Goal: Information Seeking & Learning: Check status

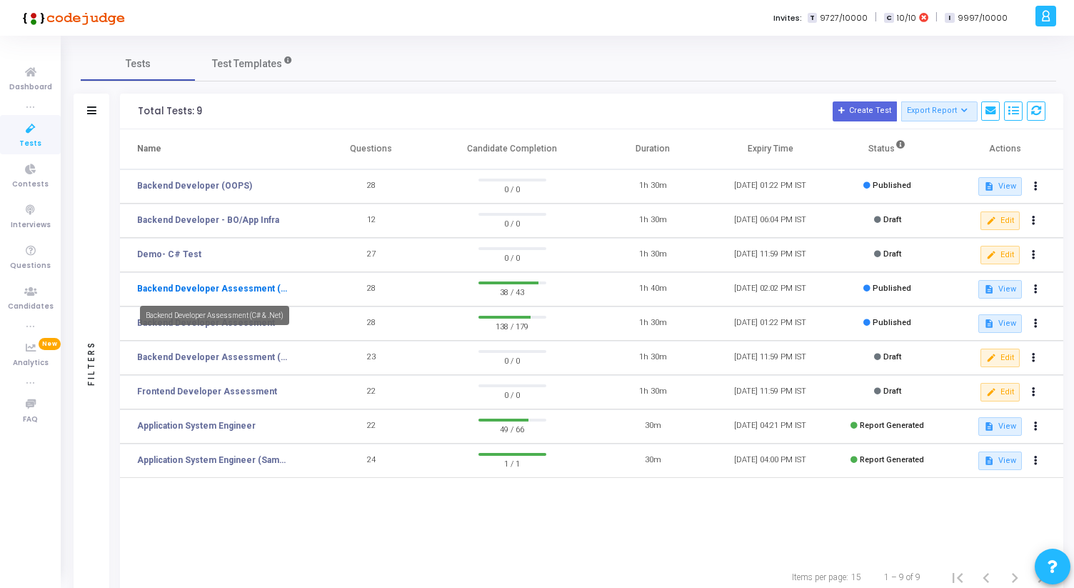
click at [230, 289] on link "Backend Developer Assessment (C# & .Net)" at bounding box center [214, 288] width 154 height 13
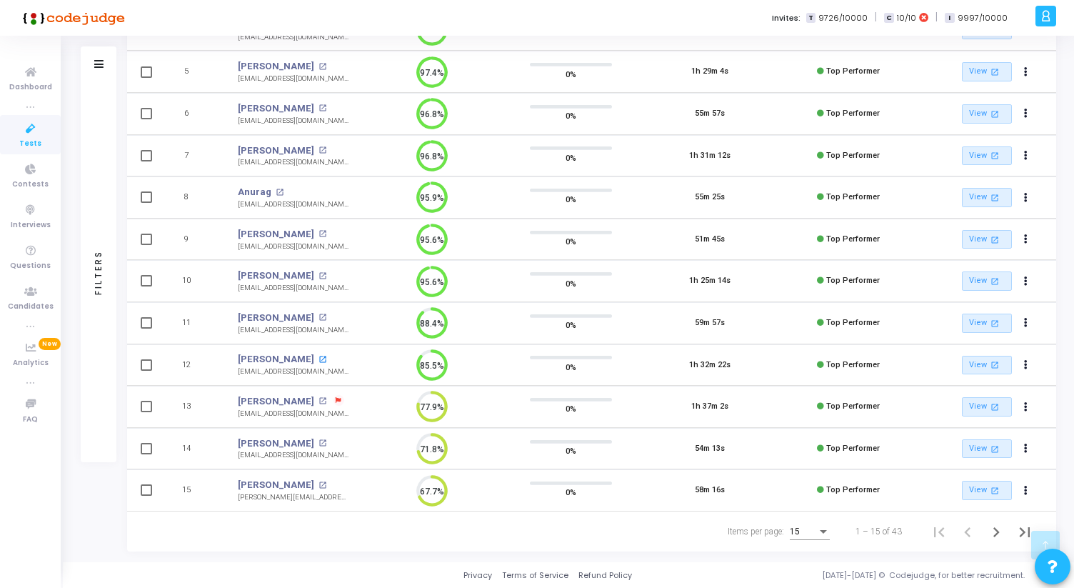
click at [325, 359] on mat-icon "open_in_new" at bounding box center [323, 360] width 8 height 8
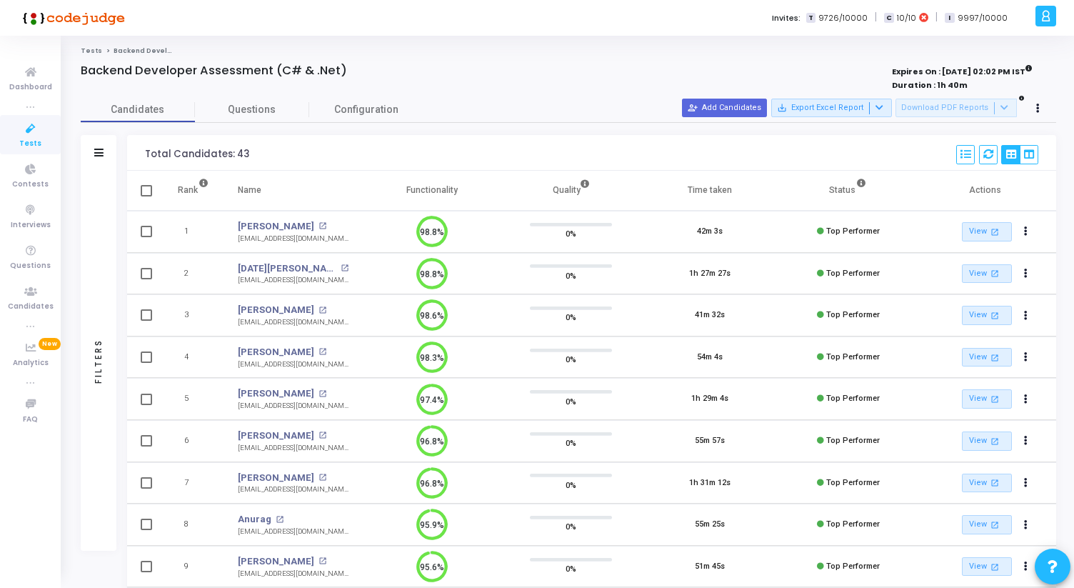
click at [34, 142] on span "Tests" at bounding box center [30, 144] width 22 height 12
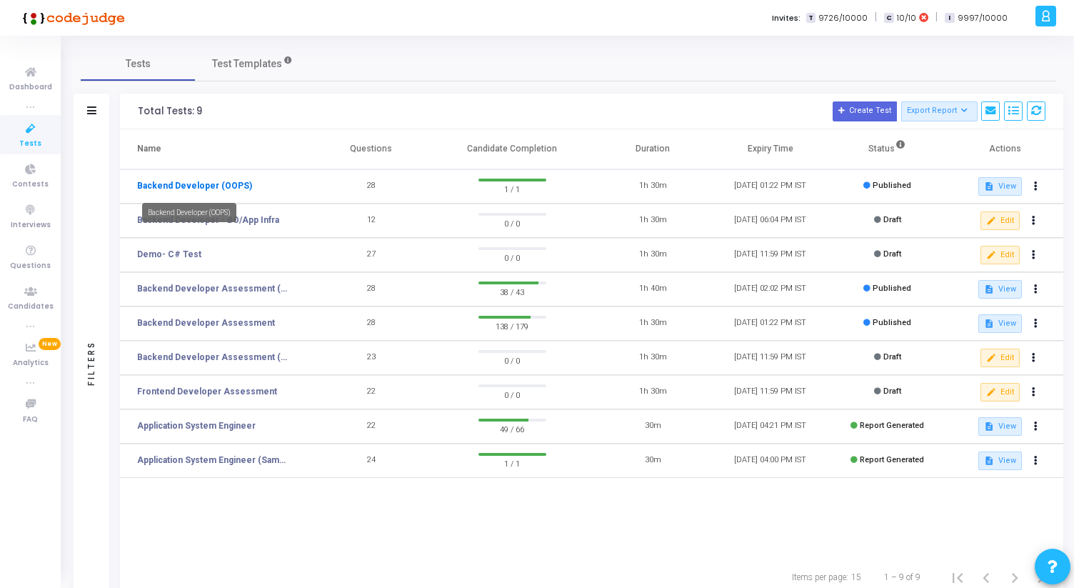
click at [231, 186] on link "Backend Developer (OOPS)" at bounding box center [194, 185] width 115 height 13
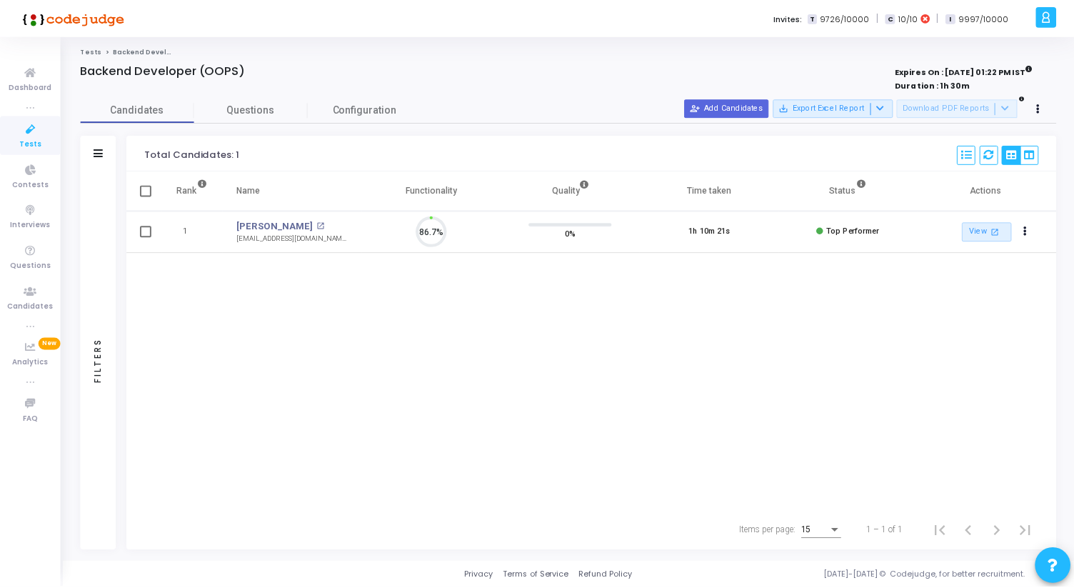
scroll to position [30, 36]
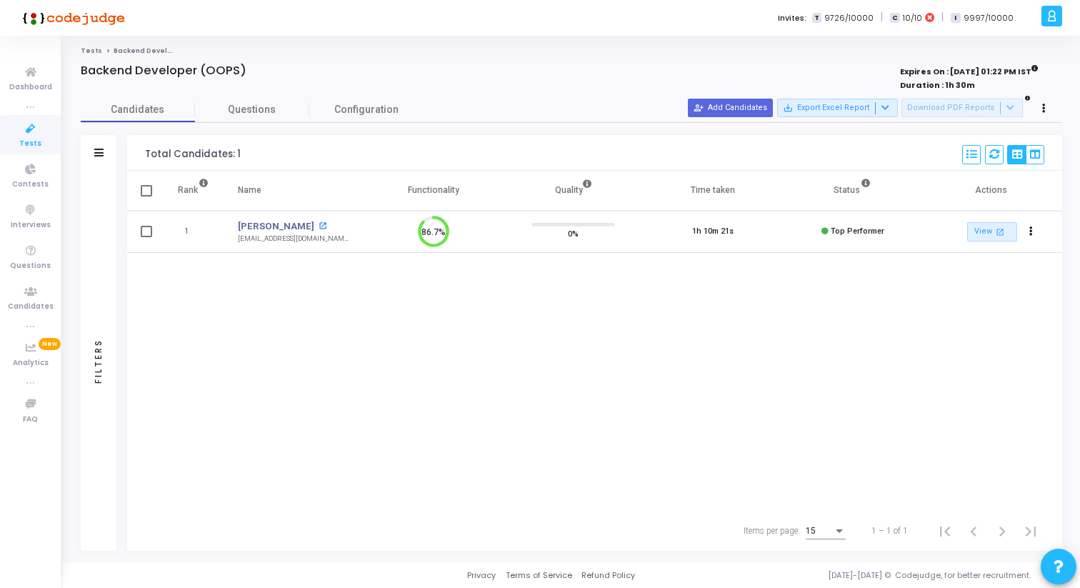
click at [319, 224] on mat-icon "open_in_new" at bounding box center [323, 226] width 8 height 8
click at [44, 135] on icon at bounding box center [31, 129] width 30 height 18
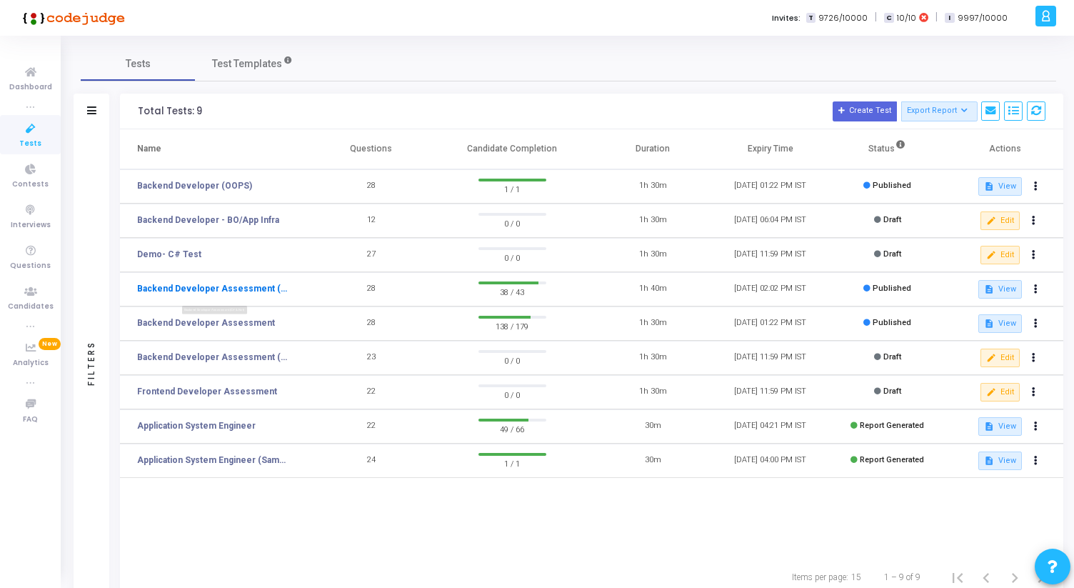
click at [271, 288] on link "Backend Developer Assessment (C# & .Net)" at bounding box center [214, 288] width 154 height 13
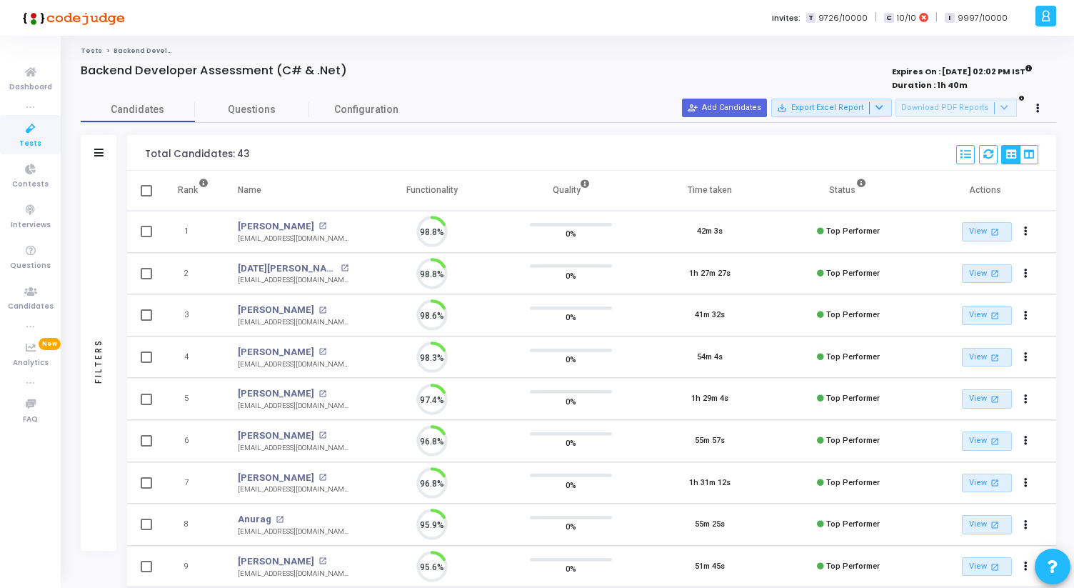
scroll to position [30, 36]
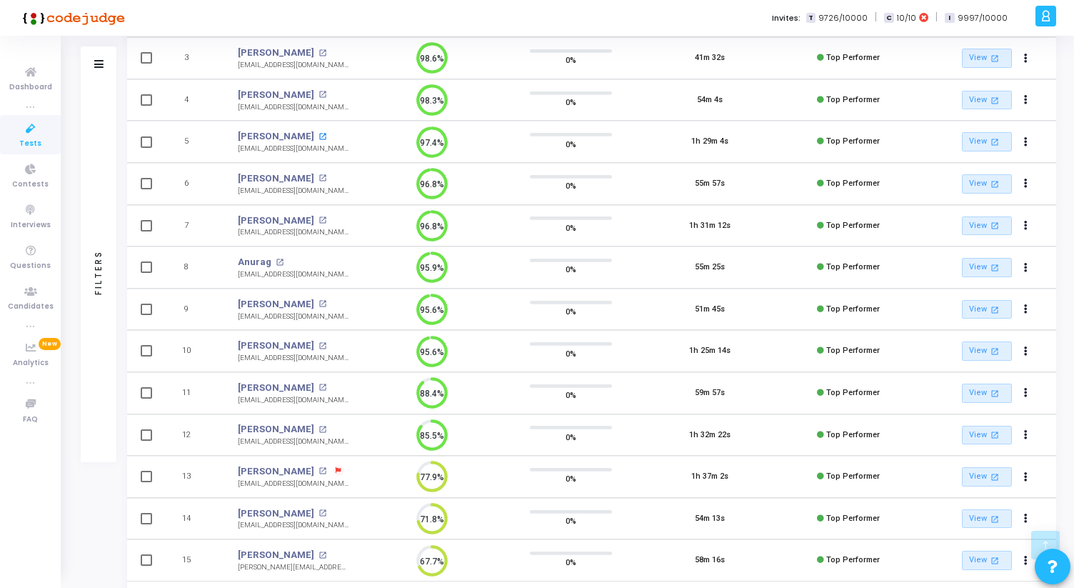
click at [319, 136] on mat-icon "open_in_new" at bounding box center [323, 137] width 8 height 8
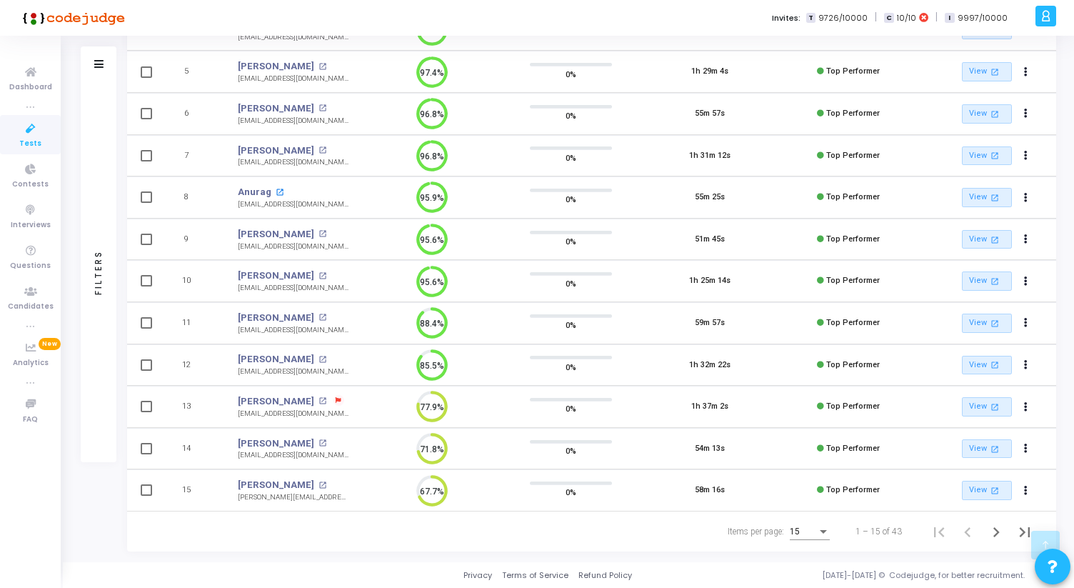
click at [276, 191] on mat-icon "open_in_new" at bounding box center [280, 193] width 8 height 8
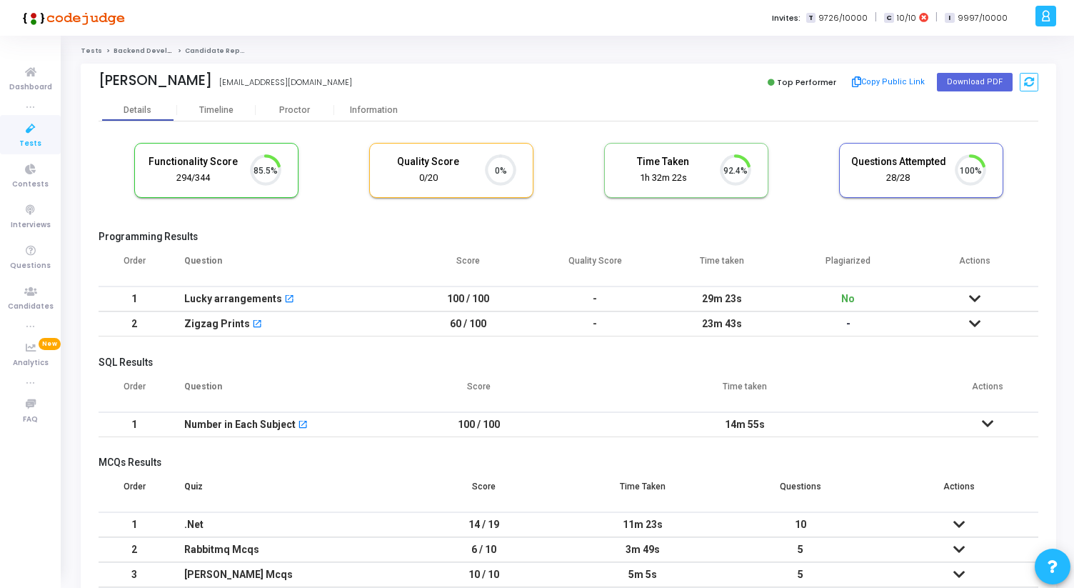
scroll to position [30, 36]
click at [376, 101] on div "Information" at bounding box center [373, 109] width 79 height 21
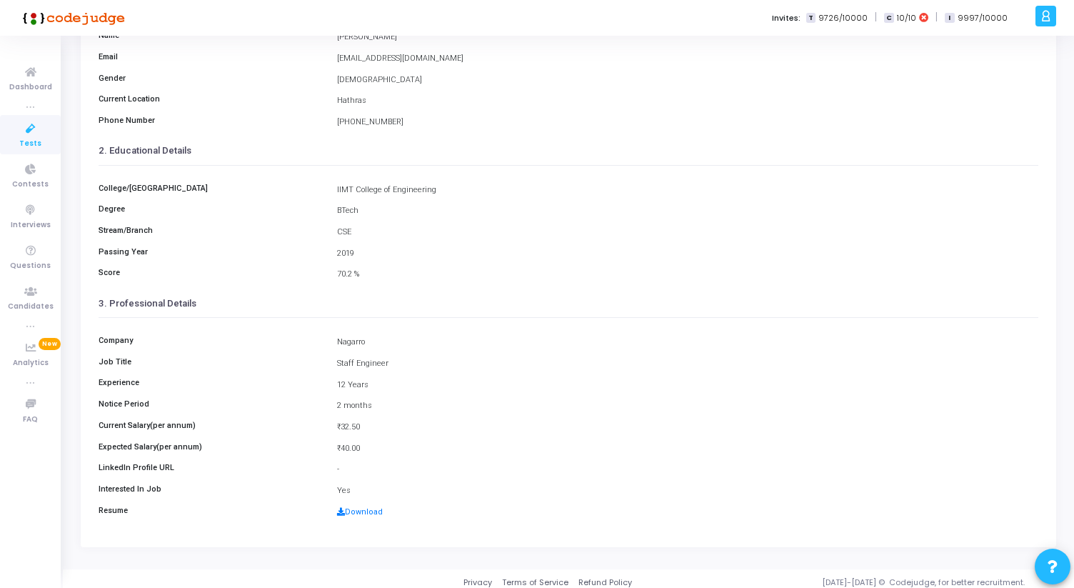
scroll to position [159, 0]
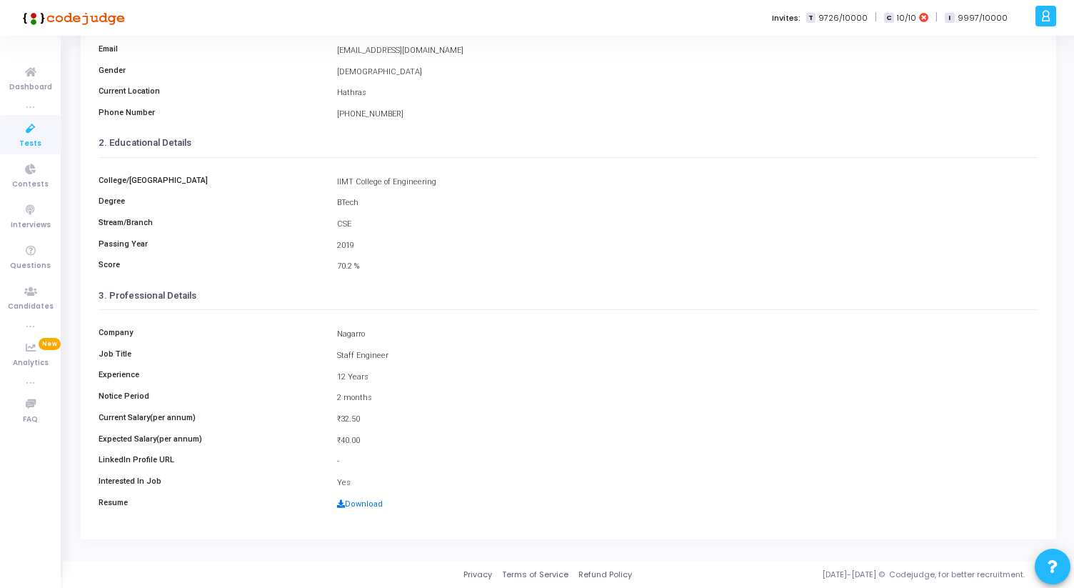
click at [360, 506] on link "Download" at bounding box center [360, 503] width 46 height 9
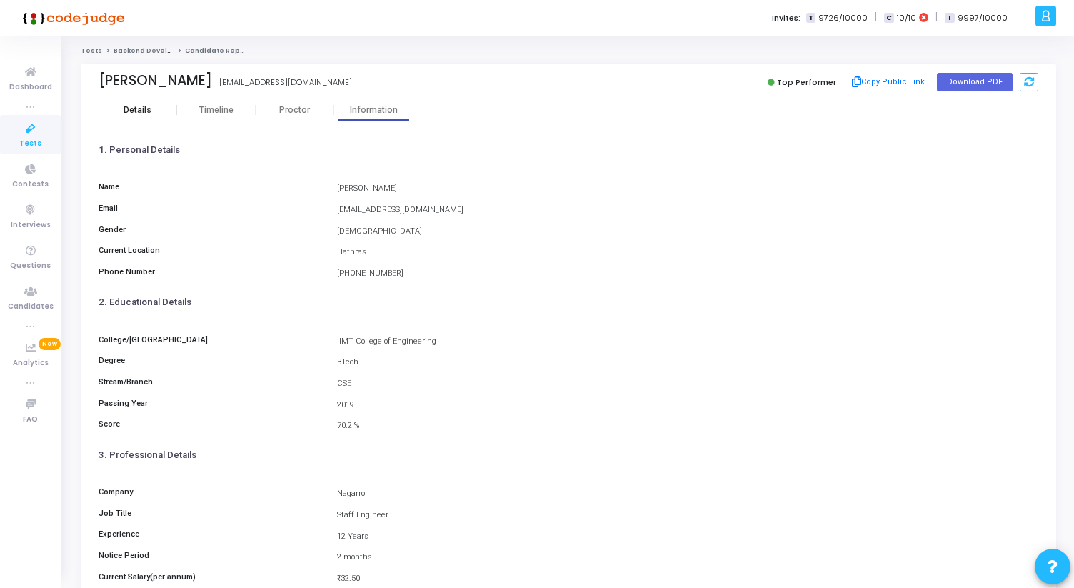
click at [146, 106] on div "Details" at bounding box center [138, 110] width 28 height 11
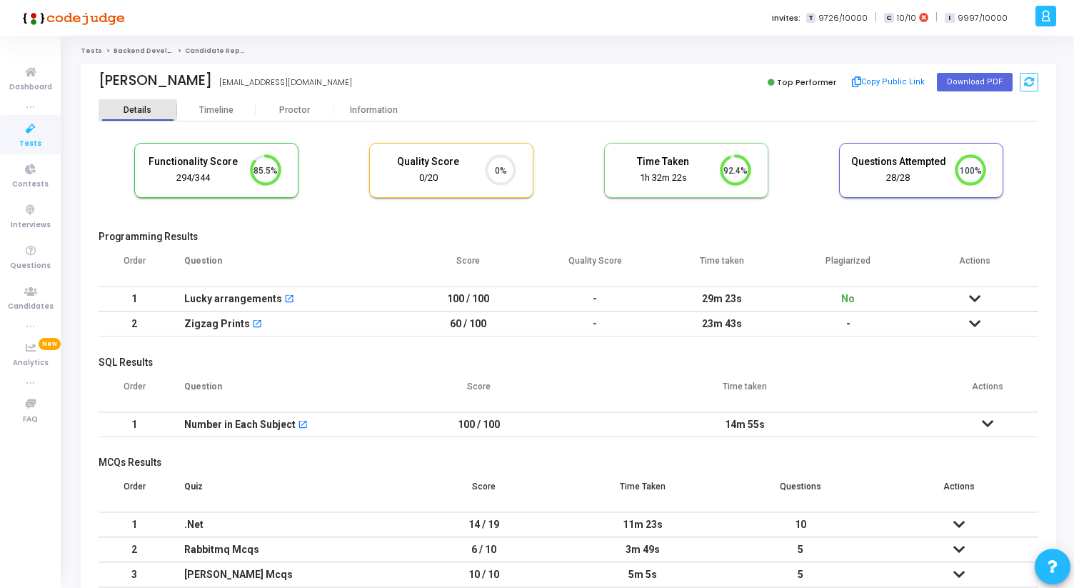
scroll to position [30, 36]
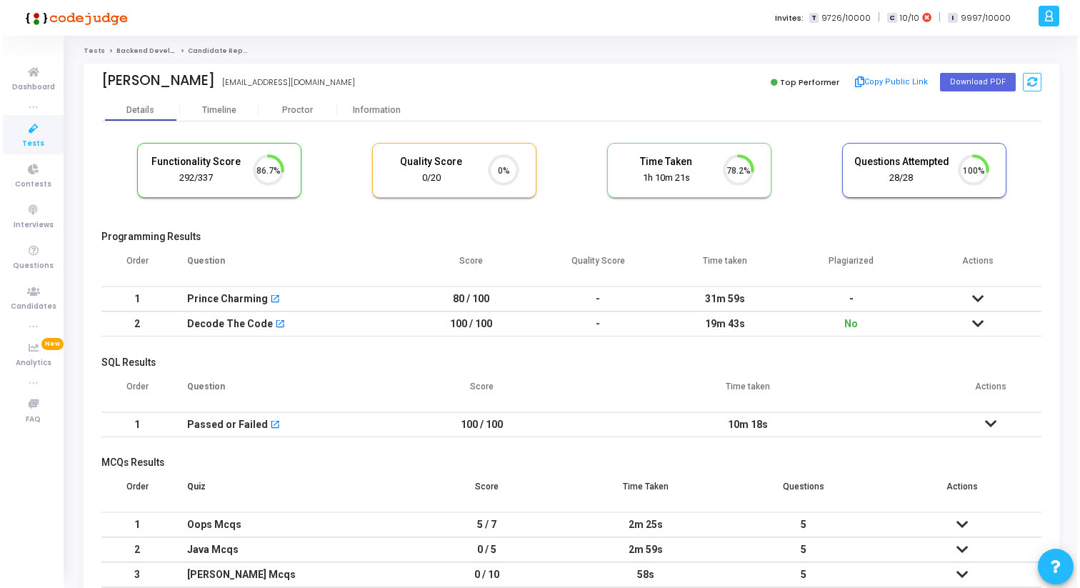
scroll to position [6, 6]
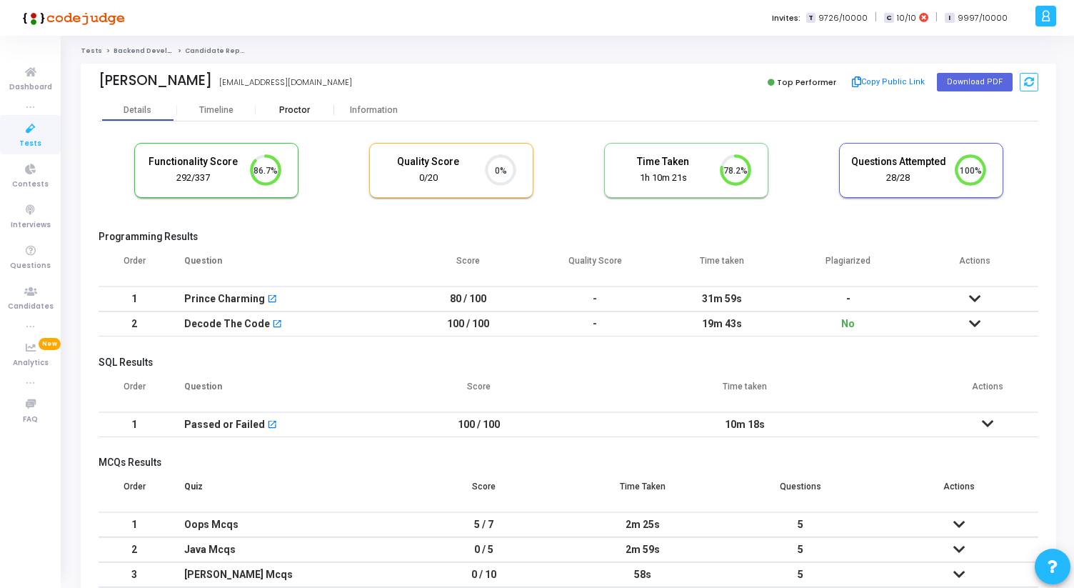
click at [298, 111] on div "Proctor" at bounding box center [295, 110] width 79 height 11
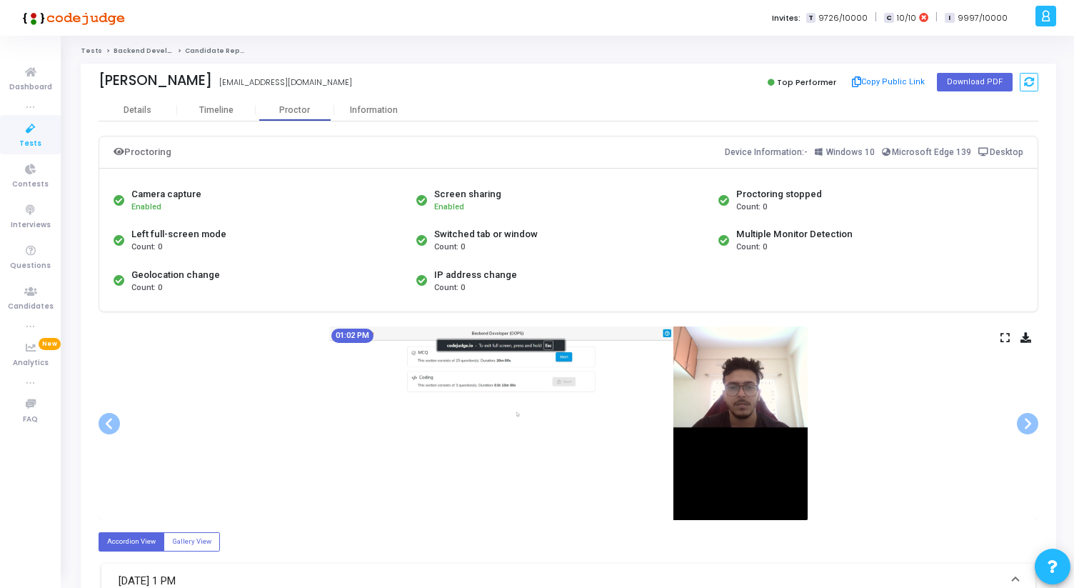
click at [1002, 339] on icon at bounding box center [1005, 338] width 9 height 8
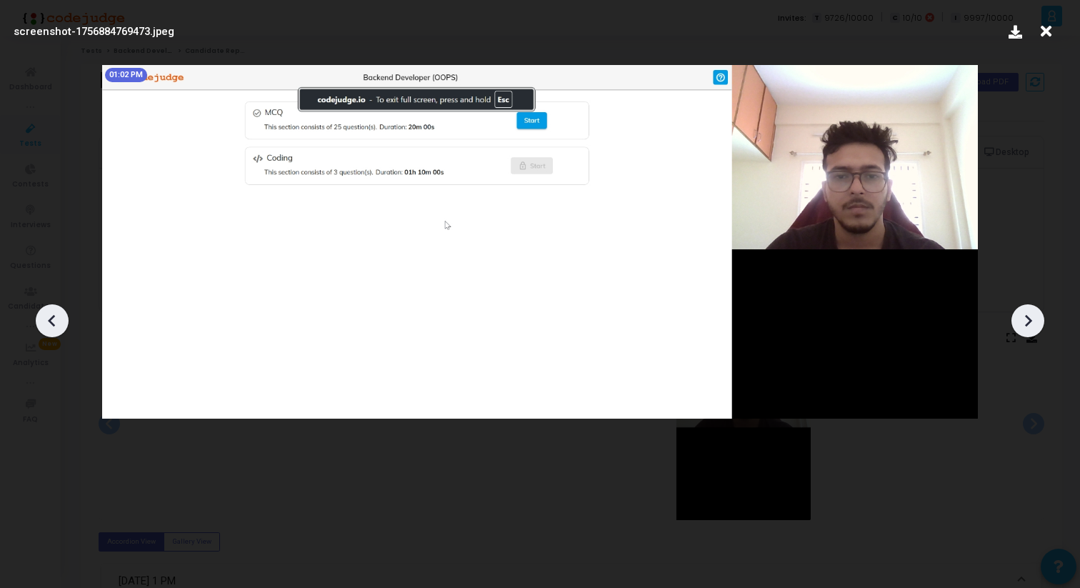
click at [1031, 326] on icon at bounding box center [1027, 320] width 21 height 21
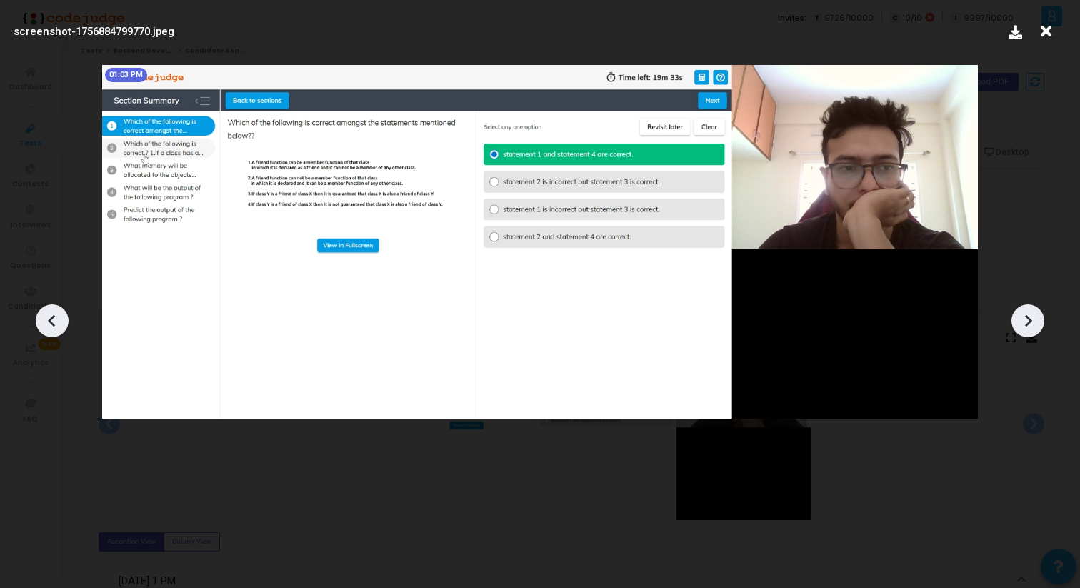
click at [1031, 326] on icon at bounding box center [1027, 320] width 21 height 21
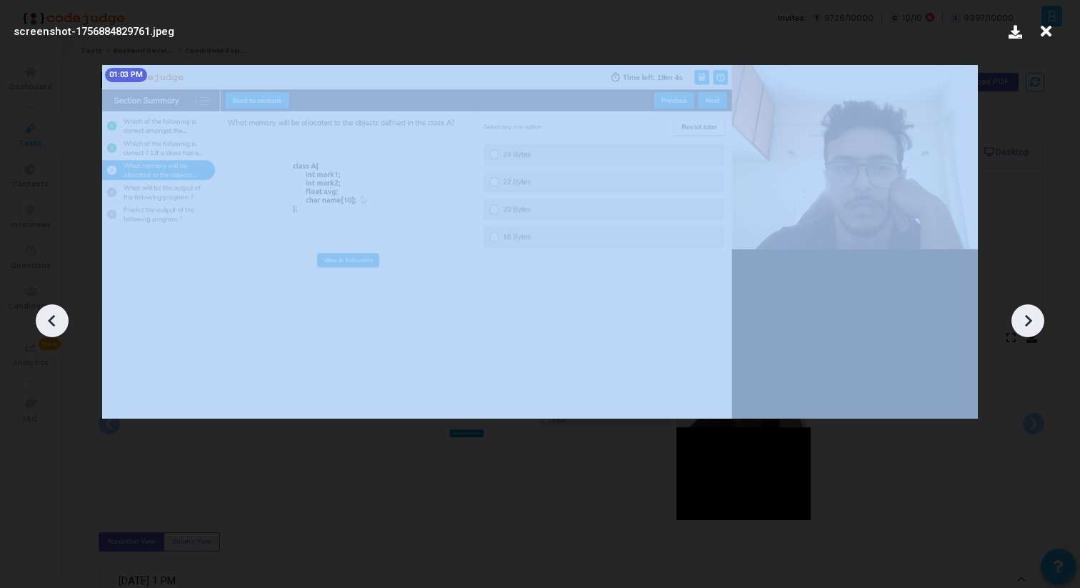
click at [1031, 326] on icon at bounding box center [1027, 320] width 21 height 21
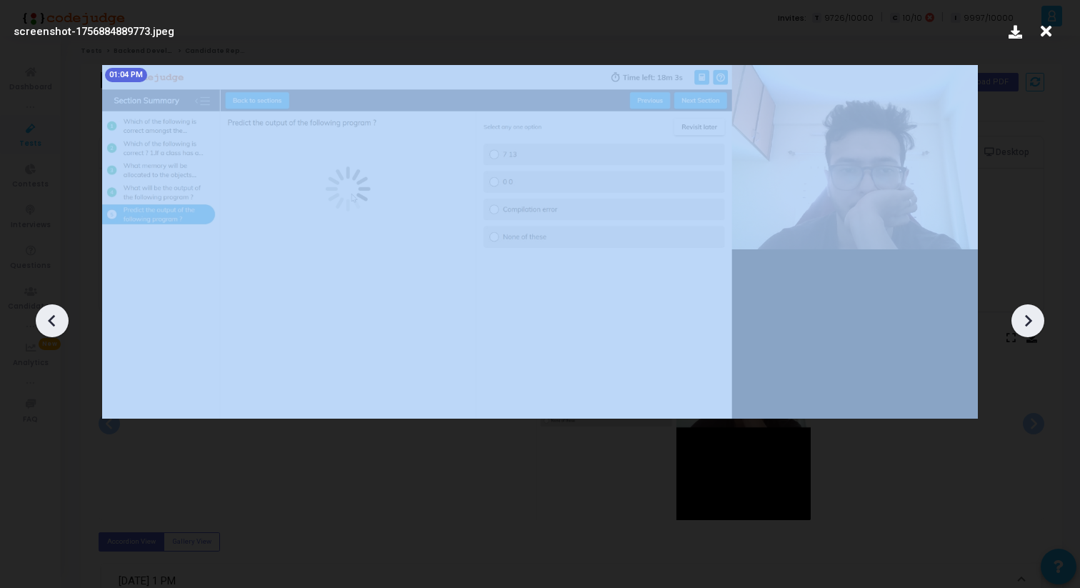
click at [1031, 326] on icon at bounding box center [1027, 320] width 21 height 21
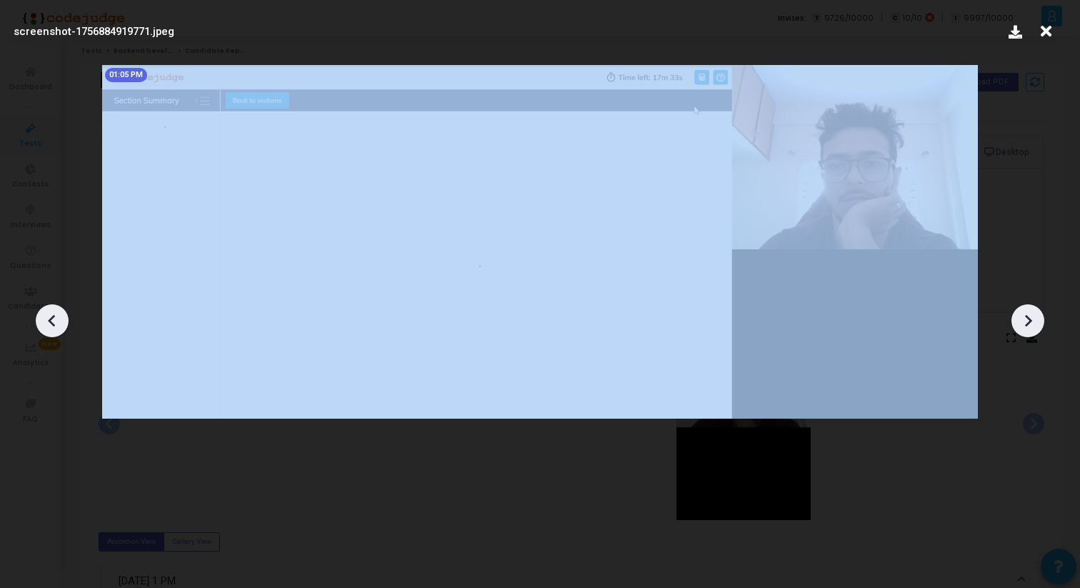
click at [1031, 326] on icon at bounding box center [1027, 320] width 21 height 21
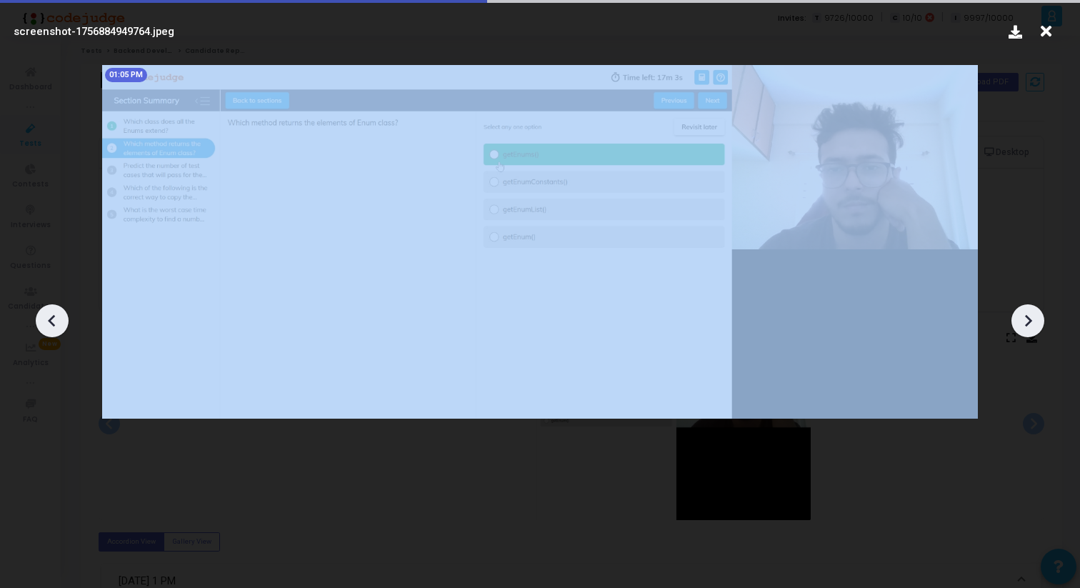
click at [1031, 326] on icon at bounding box center [1027, 320] width 21 height 21
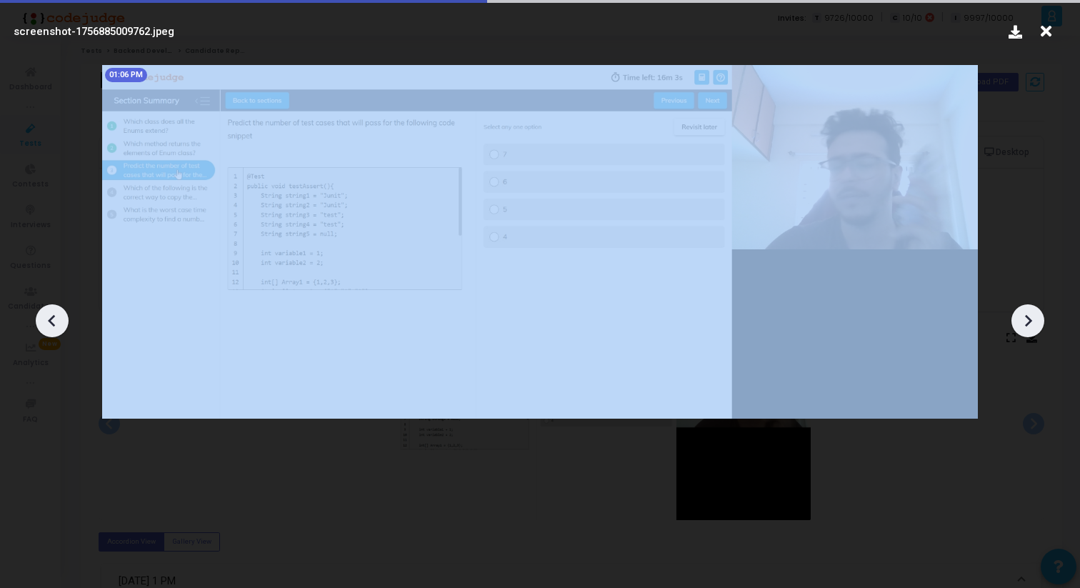
click at [1031, 326] on icon at bounding box center [1027, 320] width 21 height 21
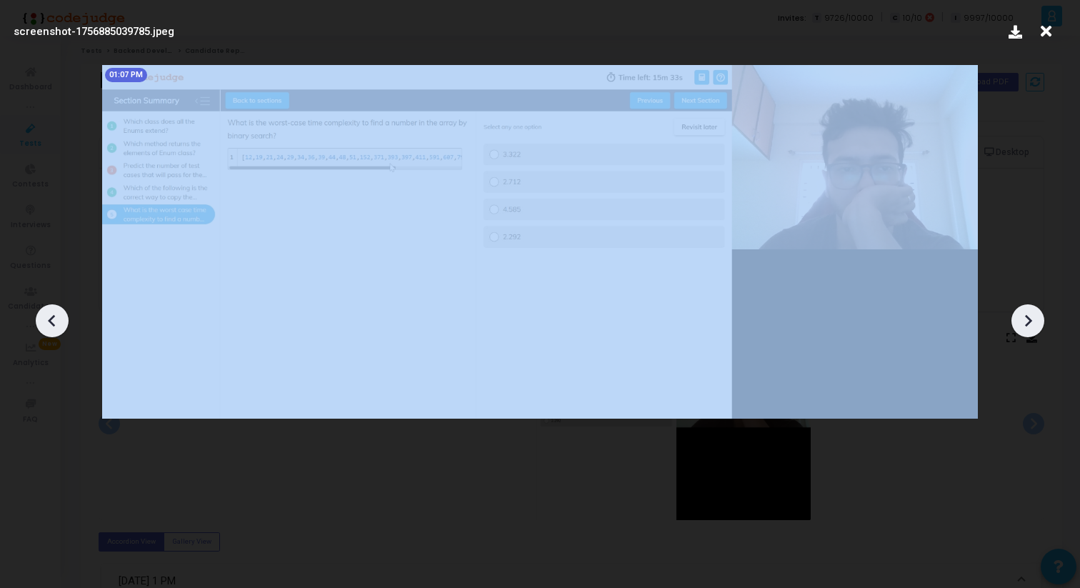
click at [1031, 326] on icon at bounding box center [1027, 320] width 21 height 21
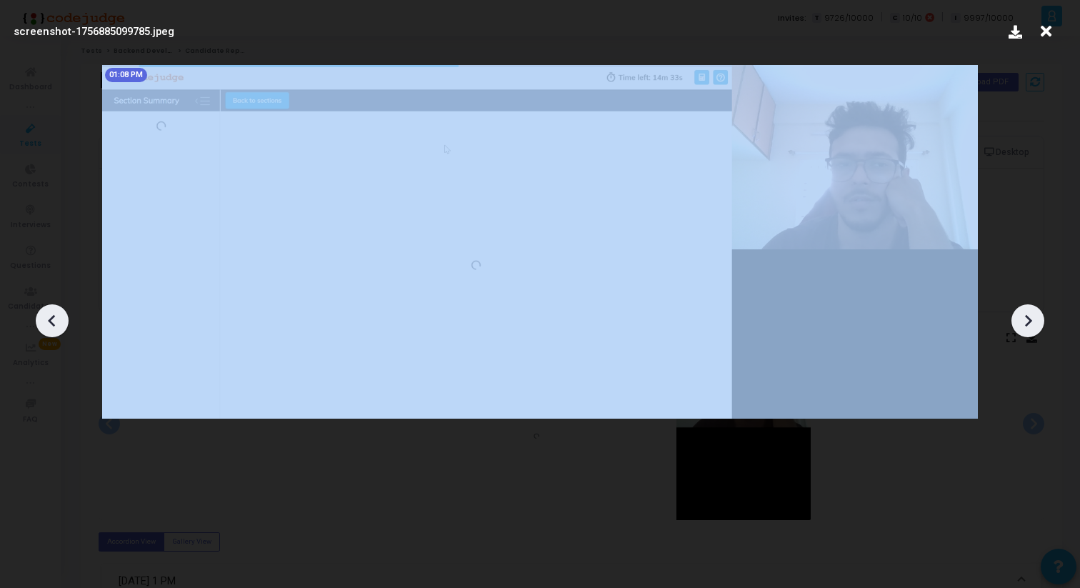
click at [1031, 326] on icon at bounding box center [1027, 320] width 21 height 21
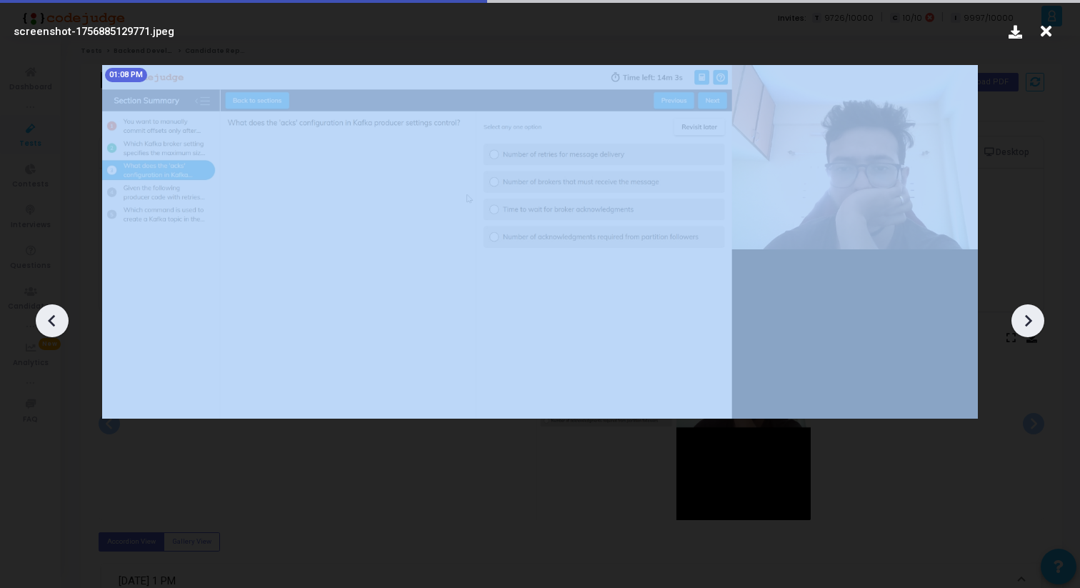
click at [1031, 326] on icon at bounding box center [1027, 320] width 21 height 21
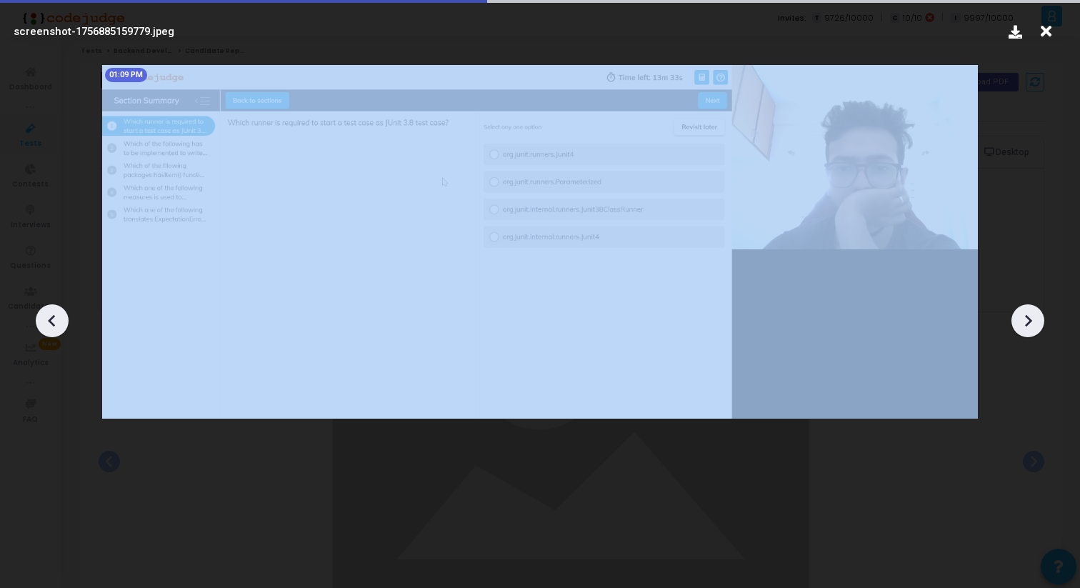
click at [1031, 326] on icon at bounding box center [1027, 320] width 21 height 21
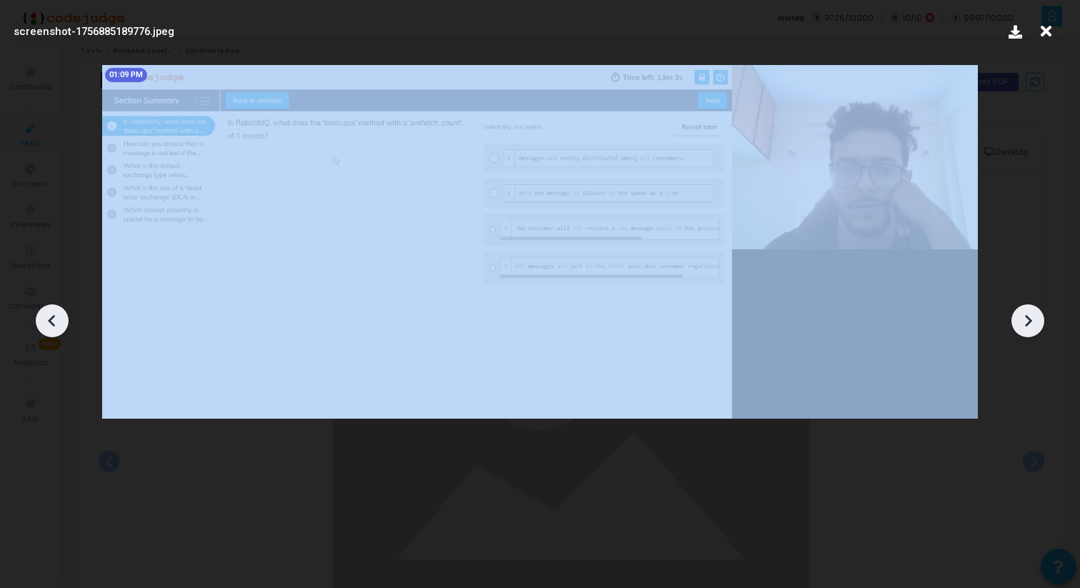
click at [1031, 326] on icon at bounding box center [1027, 320] width 21 height 21
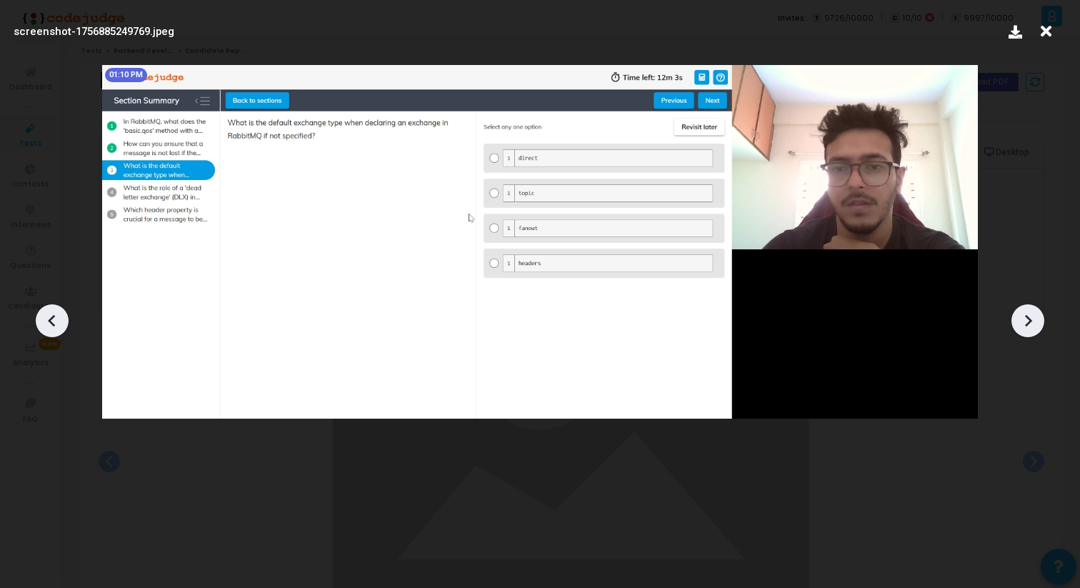
click at [1014, 324] on div at bounding box center [1027, 320] width 33 height 33
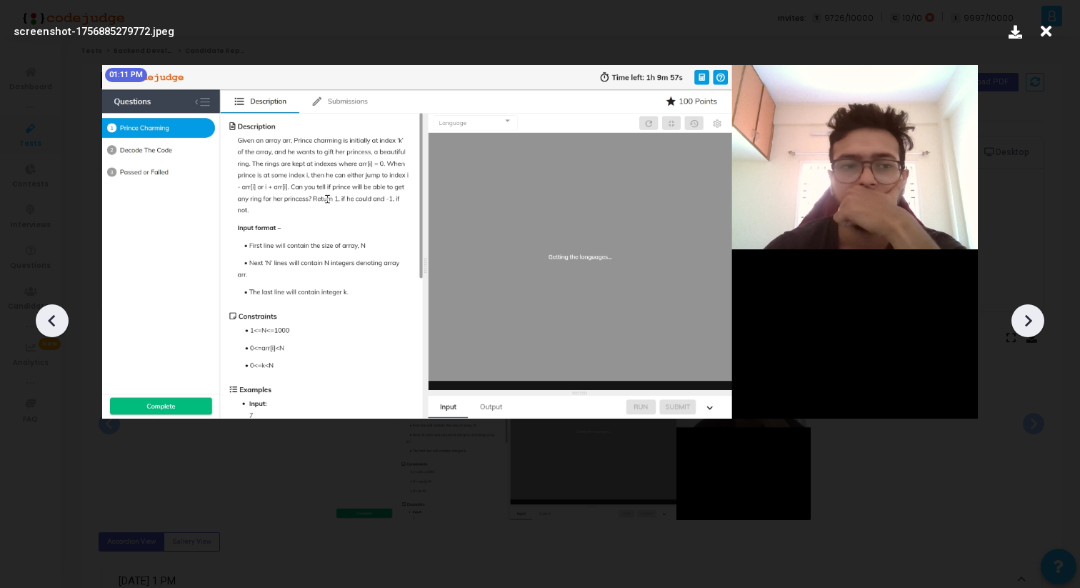
click at [1014, 323] on div at bounding box center [1027, 320] width 33 height 33
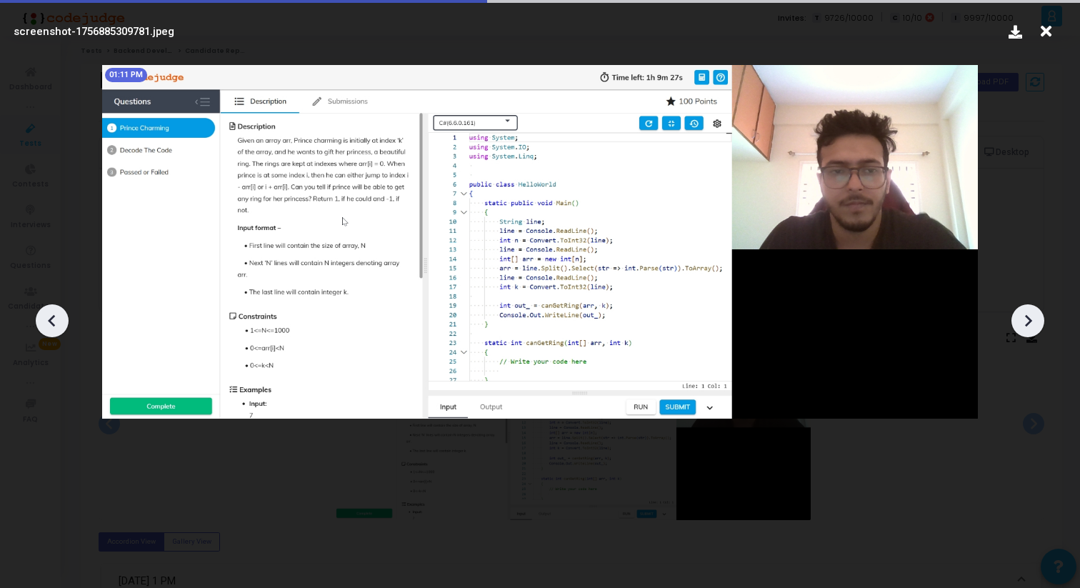
click at [1014, 323] on div at bounding box center [1027, 320] width 33 height 33
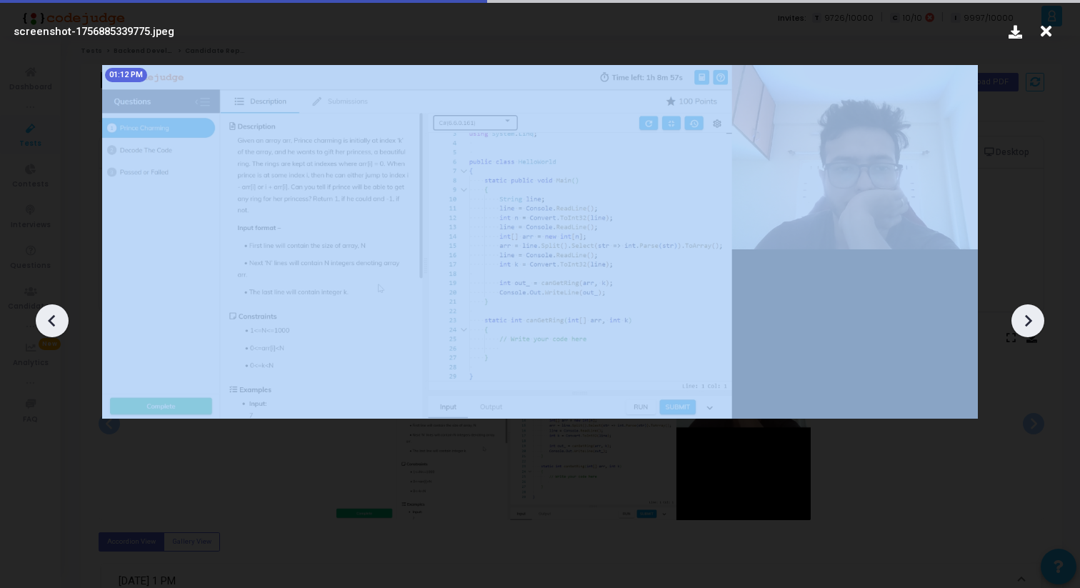
click at [1014, 323] on div at bounding box center [1027, 320] width 33 height 33
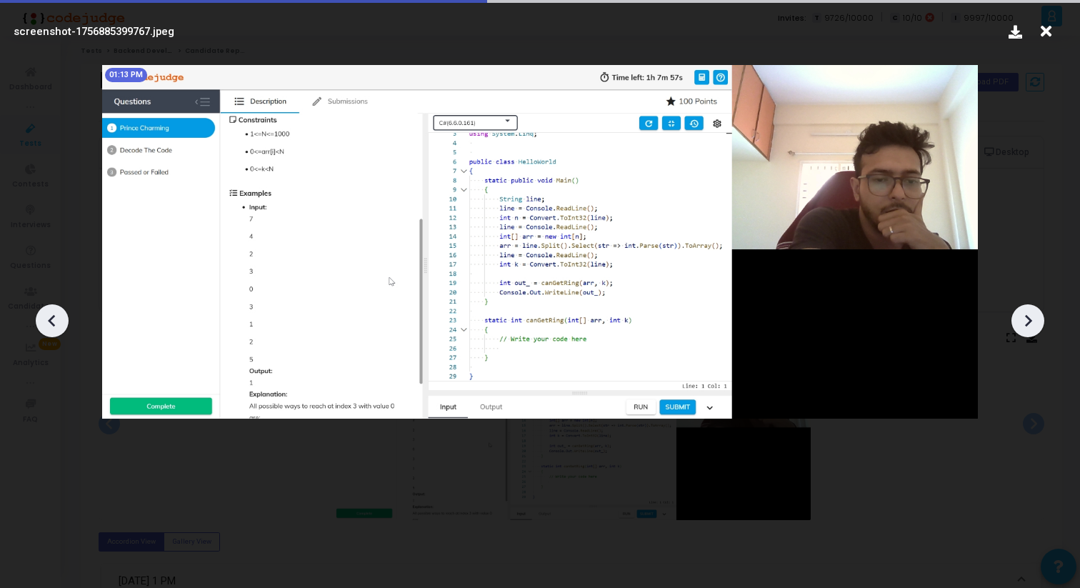
click at [1013, 244] on div at bounding box center [540, 315] width 1080 height 545
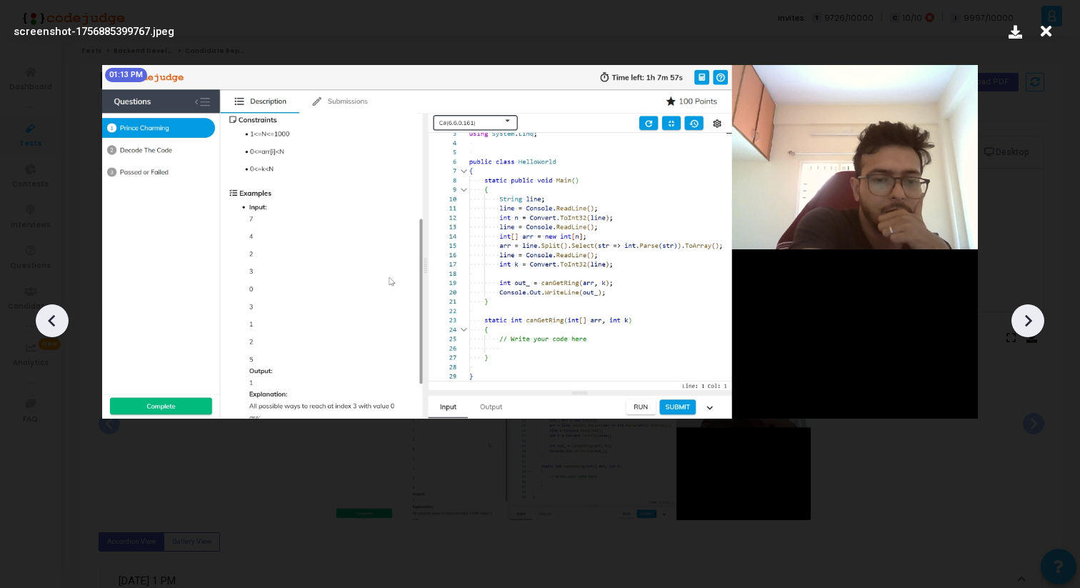
click at [1044, 29] on icon at bounding box center [1046, 31] width 22 height 27
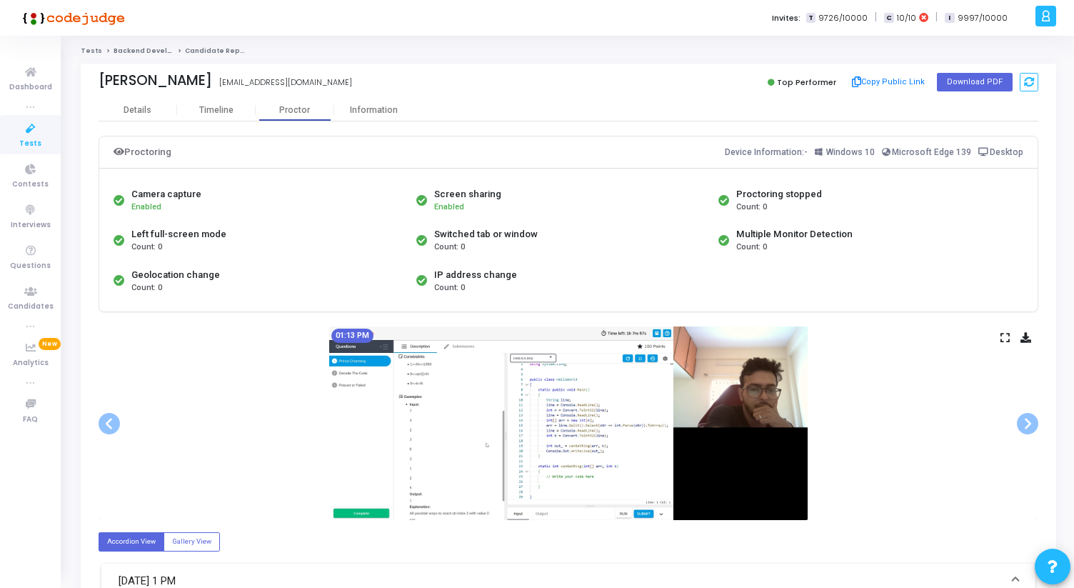
click at [19, 140] on link "Tests" at bounding box center [30, 134] width 61 height 39
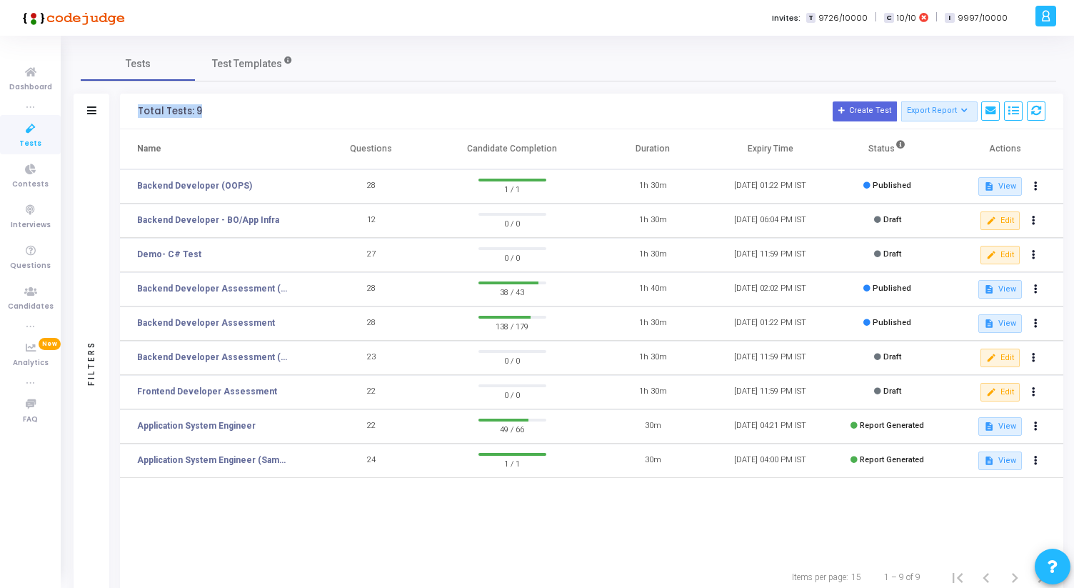
drag, startPoint x: 136, startPoint y: 111, endPoint x: 219, endPoint y: 111, distance: 82.9
click at [219, 111] on div "Total Tests: 9 Create Test Export Report Id Name Job Role Questions Candidate C…" at bounding box center [592, 112] width 944 height 36
click at [219, 111] on h3 "Total Tests: 9 Create Test Export Report Id Name Job Role Questions Candidate C…" at bounding box center [592, 111] width 908 height 20
drag, startPoint x: 204, startPoint y: 114, endPoint x: 134, endPoint y: 114, distance: 70.0
click at [134, 114] on div "Total Tests: 9 Create Test Export Report Id Name Job Role Questions Candidate C…" at bounding box center [592, 112] width 944 height 36
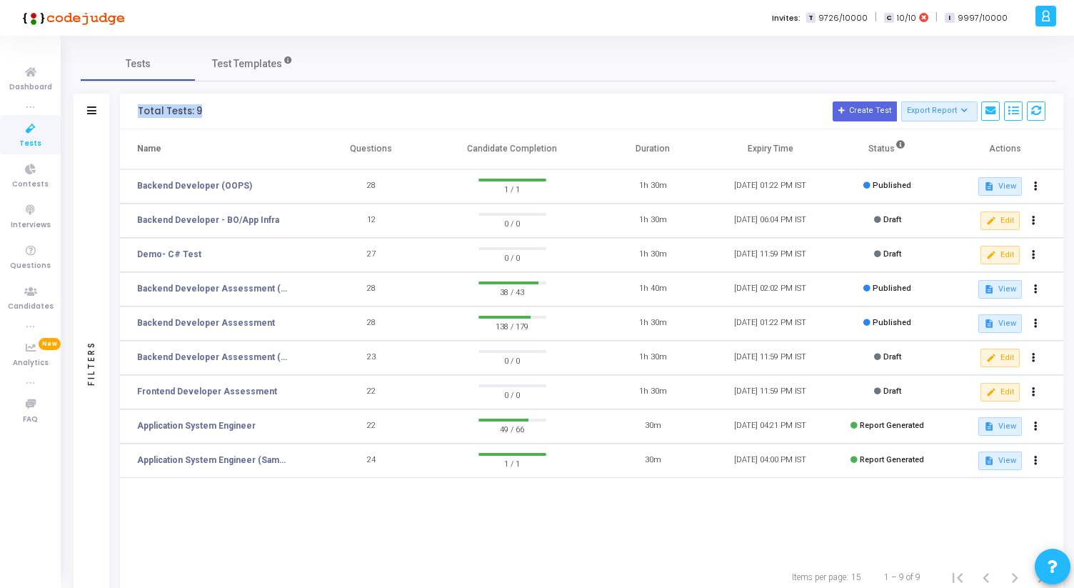
click at [134, 114] on div "Total Tests: 9 Create Test Export Report Id Name Job Role Questions Candidate C…" at bounding box center [592, 112] width 944 height 36
drag, startPoint x: 134, startPoint y: 113, endPoint x: 210, endPoint y: 113, distance: 75.7
click at [209, 113] on div "Total Tests: 9 Create Test Export Report Id Name Job Role Questions Candidate C…" at bounding box center [592, 112] width 944 height 36
click at [210, 113] on h3 "Total Tests: 9 Create Test Export Report Id Name Job Role Questions Candidate C…" at bounding box center [592, 111] width 908 height 20
drag, startPoint x: 136, startPoint y: 146, endPoint x: 174, endPoint y: 146, distance: 38.6
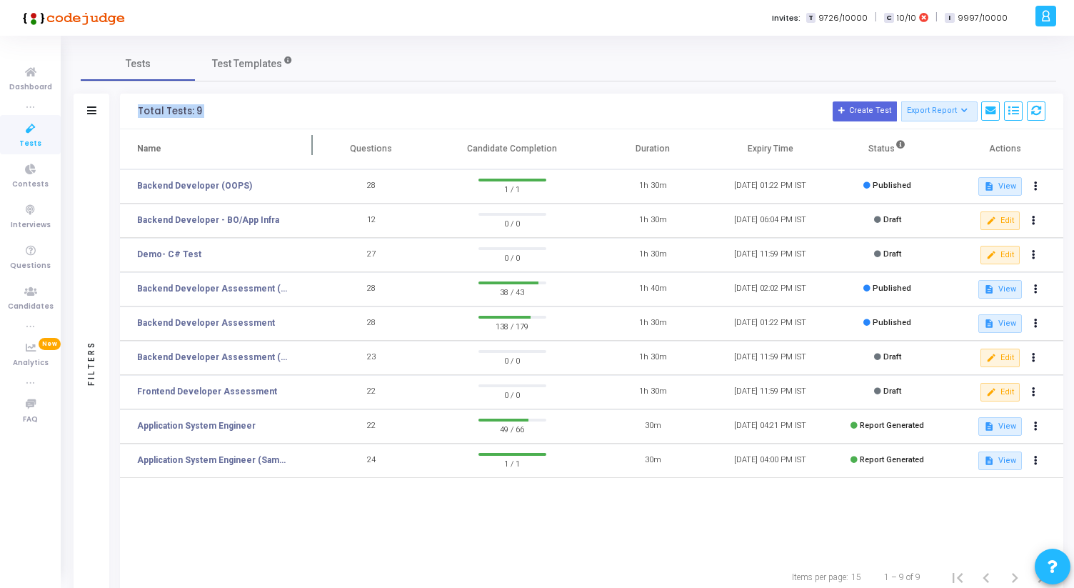
click at [175, 147] on th "Name" at bounding box center [216, 149] width 193 height 40
click at [174, 146] on th "Name" at bounding box center [216, 149] width 193 height 40
drag, startPoint x: 174, startPoint y: 146, endPoint x: 144, endPoint y: 146, distance: 30.7
click at [144, 146] on th "Name" at bounding box center [216, 149] width 193 height 40
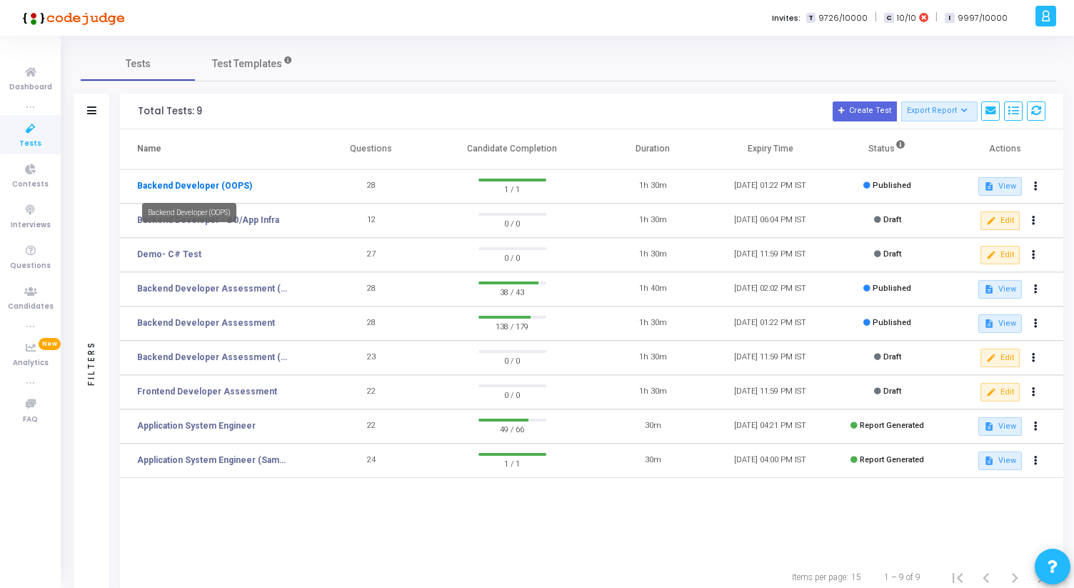
click at [191, 191] on link "Backend Developer (OOPS)" at bounding box center [194, 185] width 115 height 13
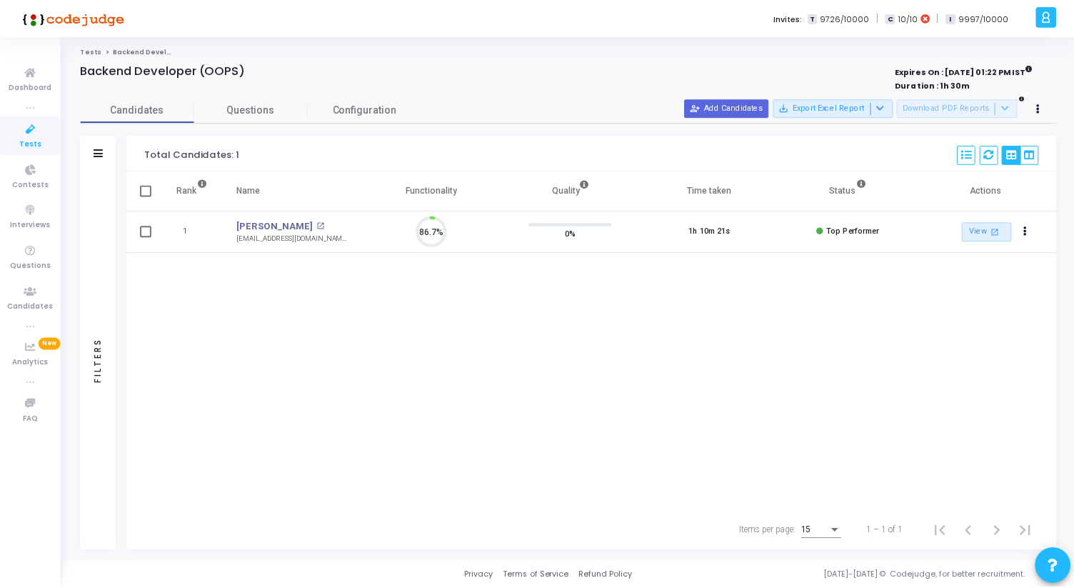
scroll to position [30, 36]
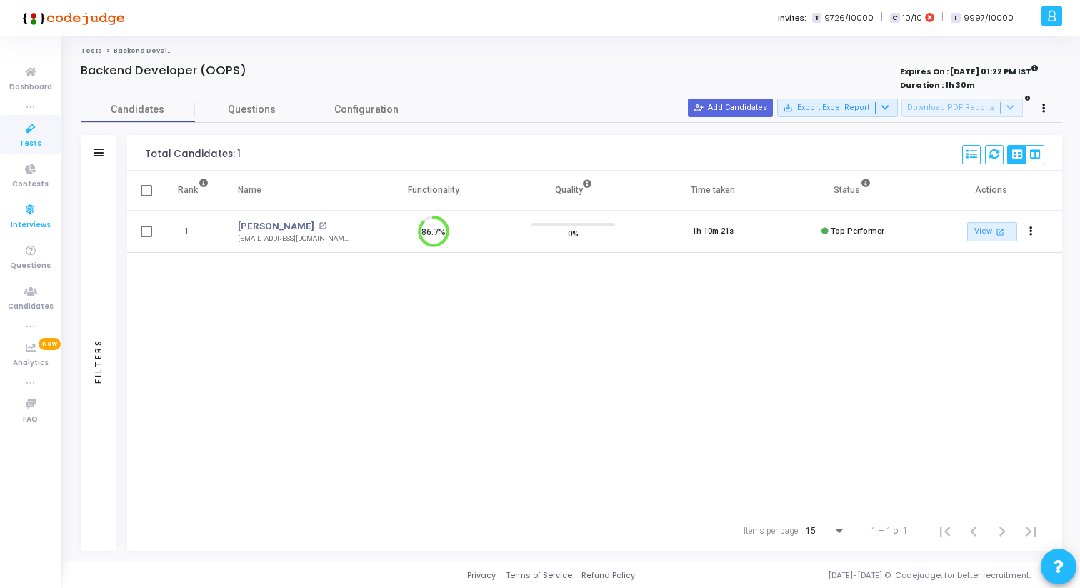
click at [29, 217] on icon at bounding box center [31, 210] width 30 height 18
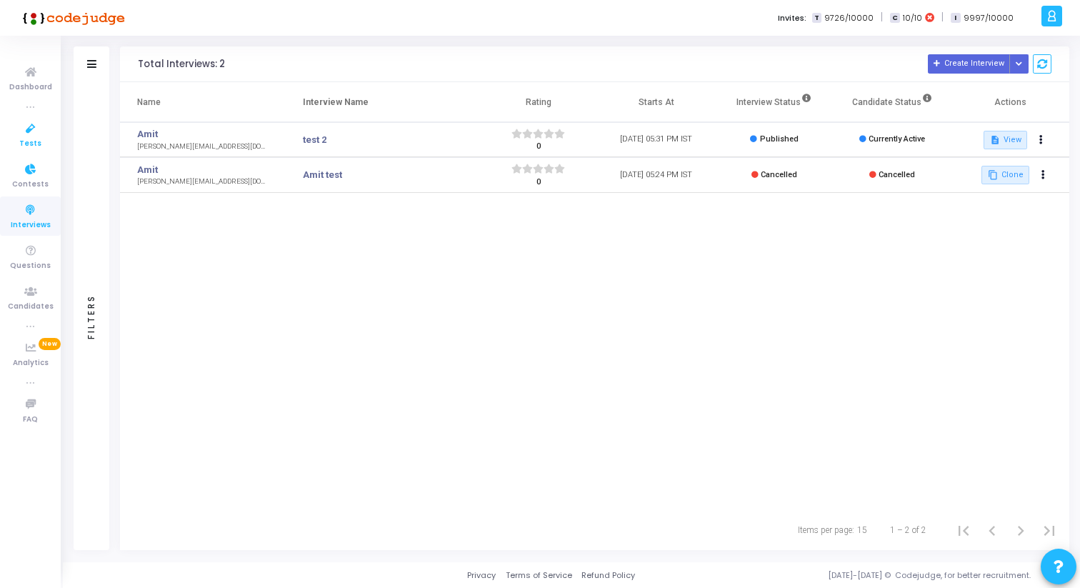
click at [22, 131] on icon at bounding box center [31, 129] width 30 height 18
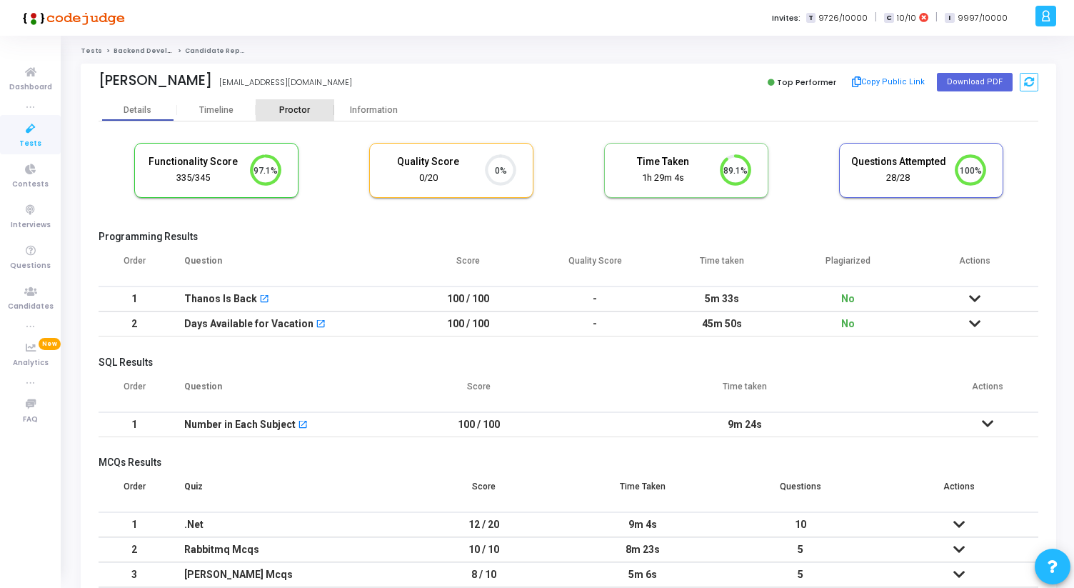
click at [299, 109] on div "Proctor" at bounding box center [295, 110] width 79 height 11
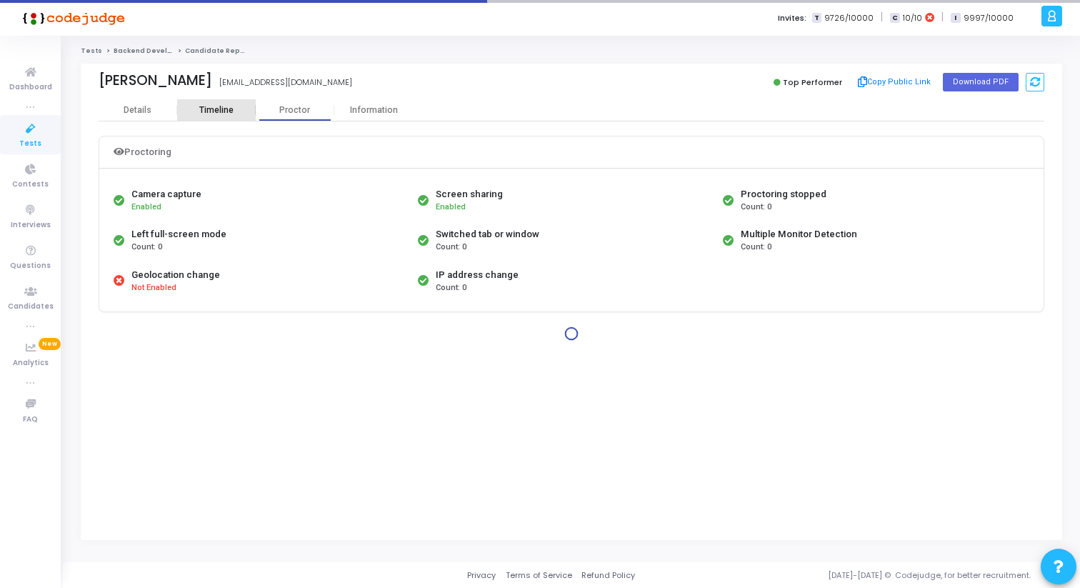
click at [225, 109] on div "Timeline" at bounding box center [216, 110] width 34 height 11
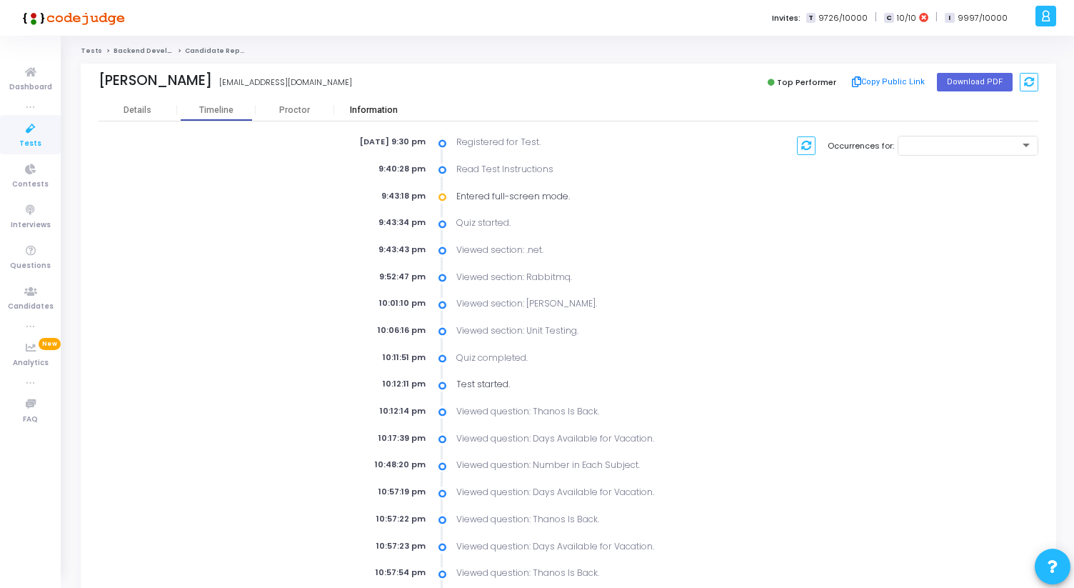
click at [363, 112] on div "Information" at bounding box center [373, 110] width 79 height 11
